Goal: Task Accomplishment & Management: Manage account settings

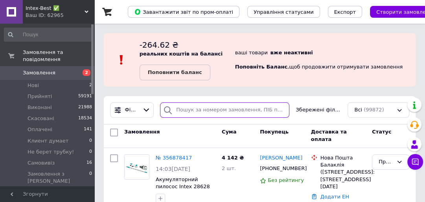
paste input "380977159994"
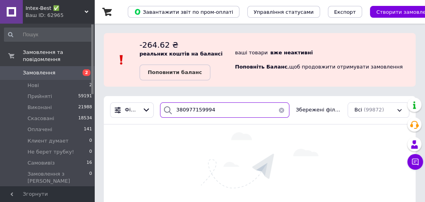
click at [184, 110] on input "380977159994" at bounding box center [224, 109] width 129 height 15
type input "0977159994"
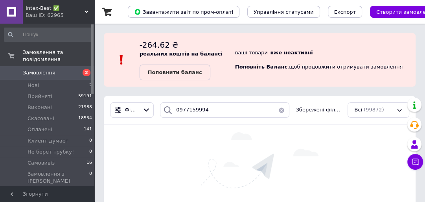
click at [42, 6] on span "Intex-Best ✅" at bounding box center [55, 8] width 59 height 7
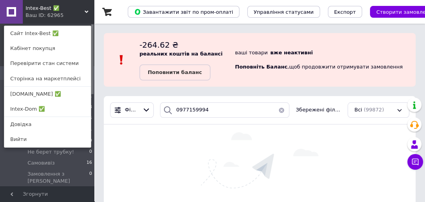
click at [32, 94] on link "[DOMAIN_NAME] ✅" at bounding box center [47, 93] width 86 height 15
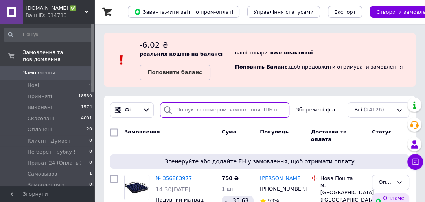
paste input "380977159994"
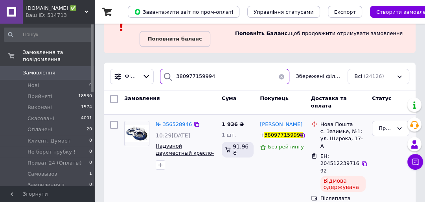
scroll to position [35, 0]
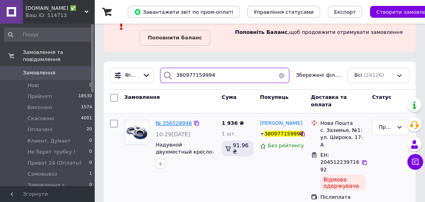
type input "380977159994"
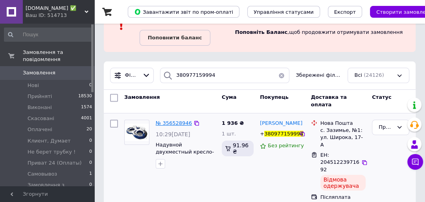
click at [173, 122] on span "№ 356528946" at bounding box center [174, 123] width 36 height 6
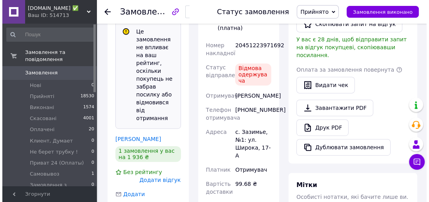
scroll to position [254, 0]
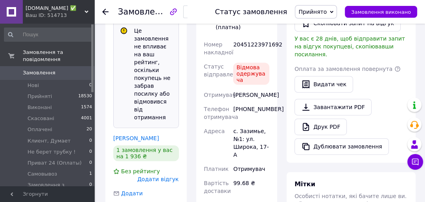
click at [169, 176] on span "Додати відгук" at bounding box center [157, 179] width 41 height 6
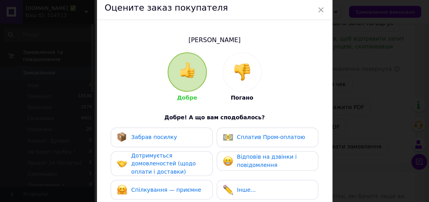
scroll to position [31, 0]
click at [244, 79] on img at bounding box center [242, 71] width 17 height 17
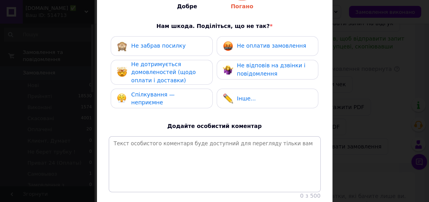
scroll to position [126, 0]
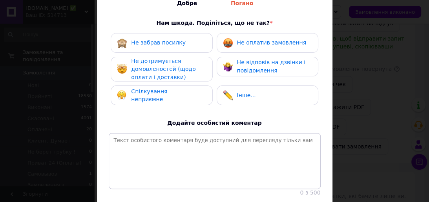
click at [181, 40] on div "Не забрав посилку" at bounding box center [161, 43] width 89 height 10
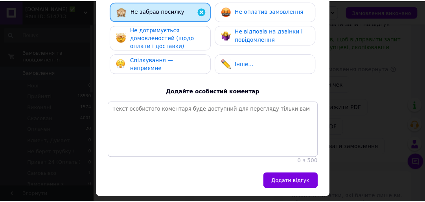
scroll to position [187, 0]
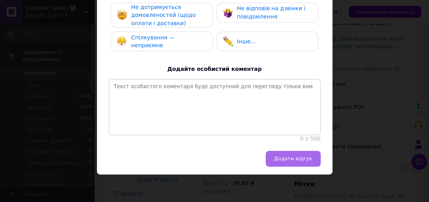
click at [291, 160] on span "Додати відгук" at bounding box center [293, 158] width 38 height 6
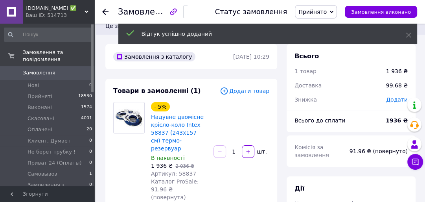
scroll to position [0, 0]
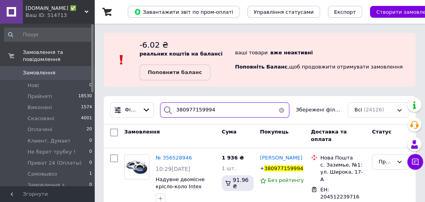
click at [216, 111] on input "380977159994" at bounding box center [224, 109] width 129 height 15
type input "3"
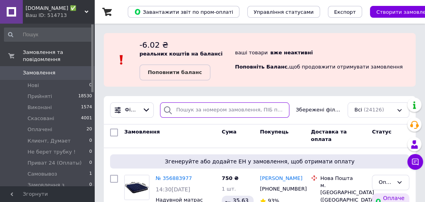
paste input "380988143038"
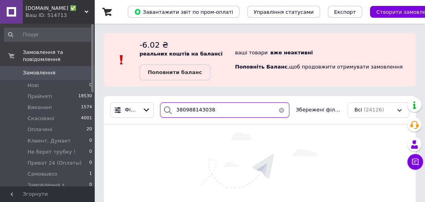
type input "380988143038"
click at [46, 6] on span "[DOMAIN_NAME] ✅" at bounding box center [55, 8] width 59 height 7
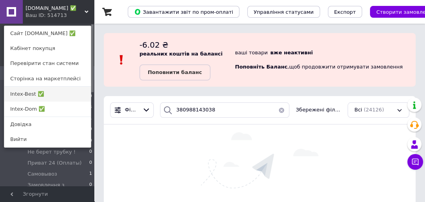
click at [28, 94] on link "Intex-Best ✅" at bounding box center [47, 93] width 86 height 15
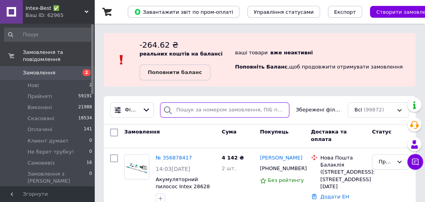
paste input "380988143038"
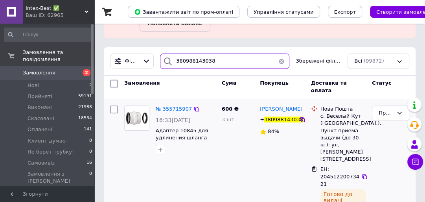
scroll to position [56, 0]
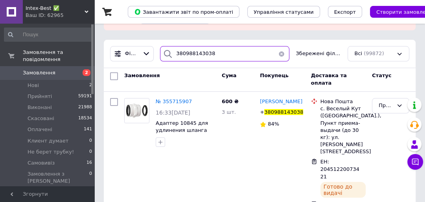
type input "380988143038"
click at [74, 69] on span "2" at bounding box center [84, 72] width 22 height 7
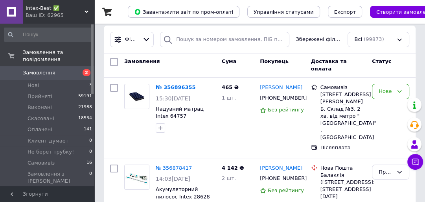
scroll to position [94, 0]
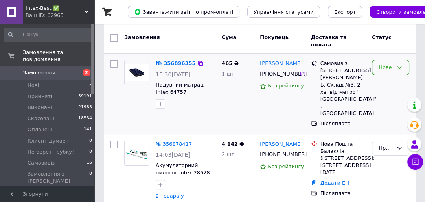
click at [401, 64] on icon at bounding box center [399, 67] width 6 height 6
click at [392, 105] on li "Виконано" at bounding box center [390, 110] width 37 height 22
click at [302, 73] on icon at bounding box center [302, 73] width 5 height 5
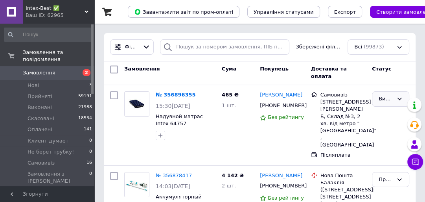
click at [399, 97] on icon at bounding box center [399, 98] width 6 height 6
click at [224, 133] on div "465 ₴ 1 шт." at bounding box center [237, 125] width 38 height 74
click at [198, 93] on icon at bounding box center [200, 94] width 5 height 5
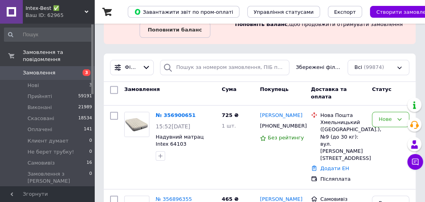
scroll to position [31, 0]
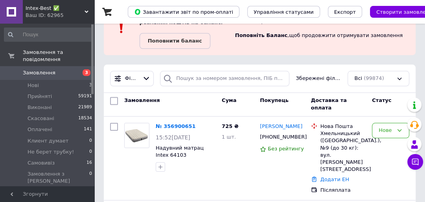
click at [67, 69] on span "Замовлення" at bounding box center [48, 72] width 50 height 7
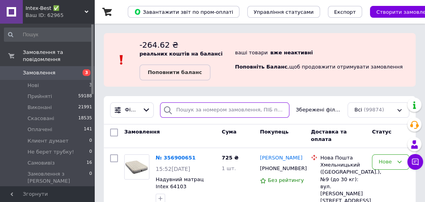
click at [186, 107] on input "search" at bounding box center [224, 109] width 129 height 15
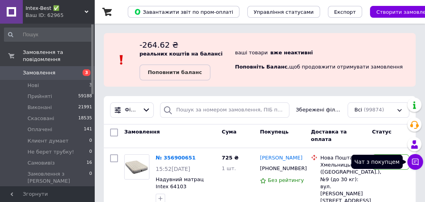
click at [413, 163] on icon at bounding box center [415, 162] width 8 height 8
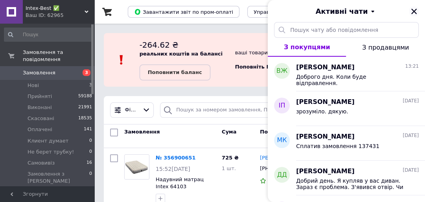
click at [413, 10] on icon "Закрити" at bounding box center [413, 11] width 5 height 5
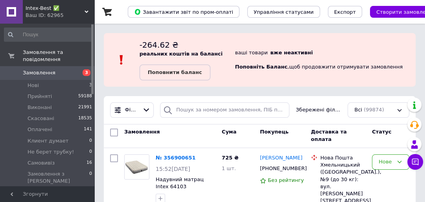
click at [38, 9] on span "Intex-Best ✅" at bounding box center [55, 8] width 59 height 7
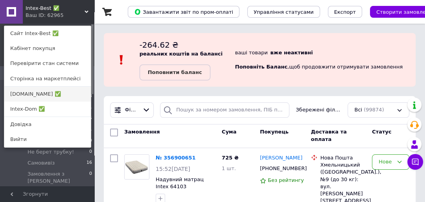
click at [29, 93] on link "[DOMAIN_NAME] ✅" at bounding box center [47, 93] width 86 height 15
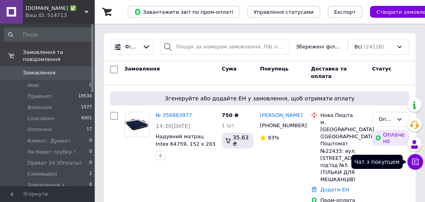
click at [416, 160] on icon at bounding box center [415, 162] width 8 height 8
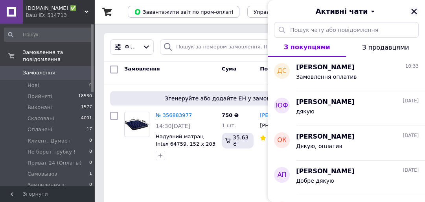
click at [413, 9] on icon "Закрити" at bounding box center [413, 11] width 7 height 7
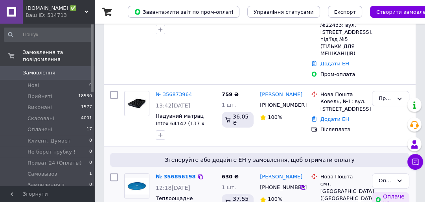
scroll to position [220, 0]
